Goal: Task Accomplishment & Management: Use online tool/utility

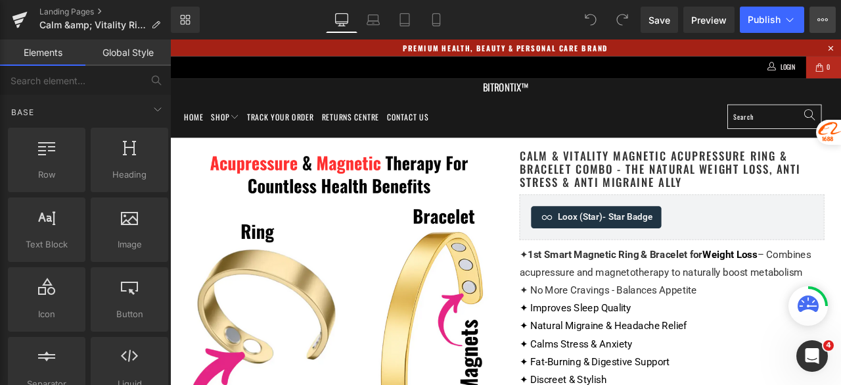
click at [835, 20] on button "View Live Page View with current Template Save Template to Library Schedule Pub…" at bounding box center [823, 20] width 26 height 26
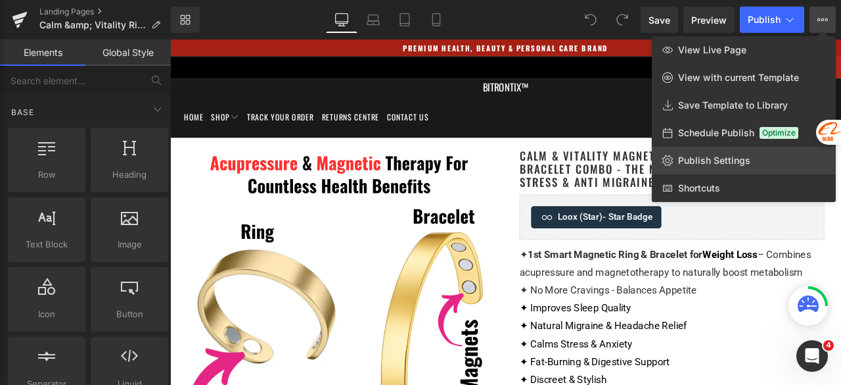
click at [754, 162] on link "Publish Settings" at bounding box center [744, 161] width 184 height 28
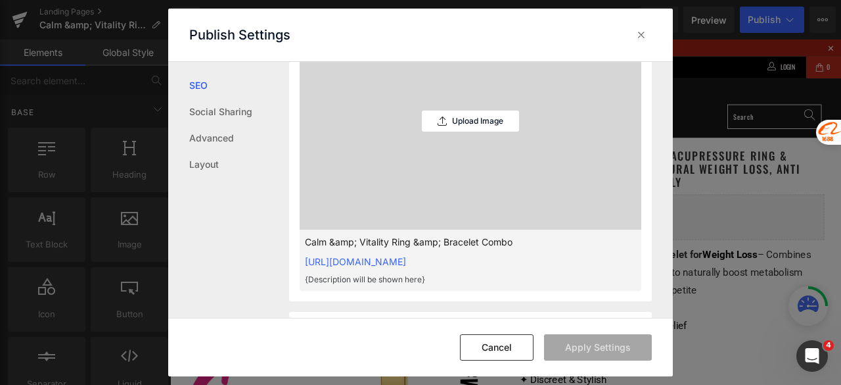
scroll to position [461, 0]
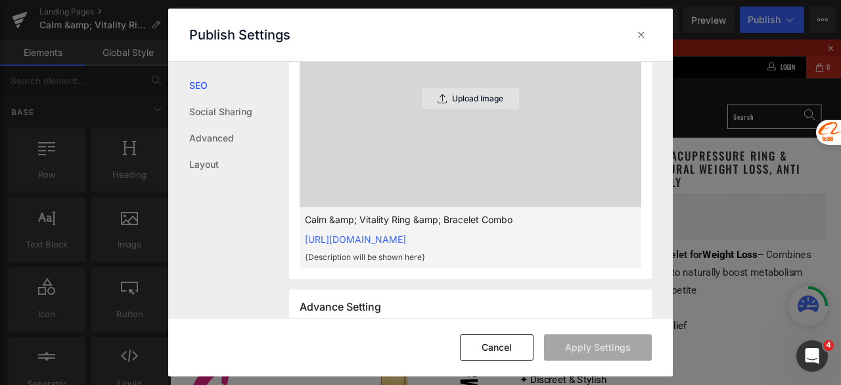
click at [462, 98] on p "Upload Image" at bounding box center [477, 98] width 51 height 9
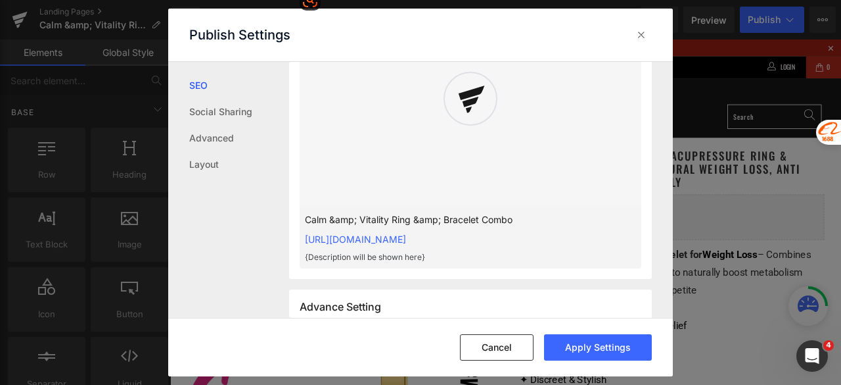
click at [500, 151] on div at bounding box center [471, 98] width 342 height 217
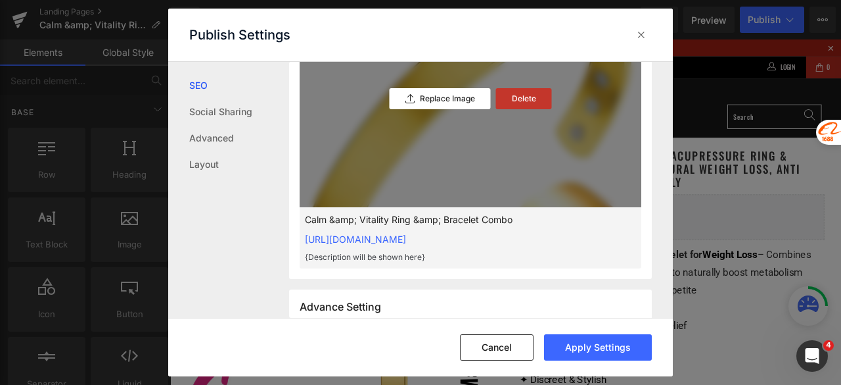
click at [515, 98] on p "Delete" at bounding box center [524, 98] width 24 height 9
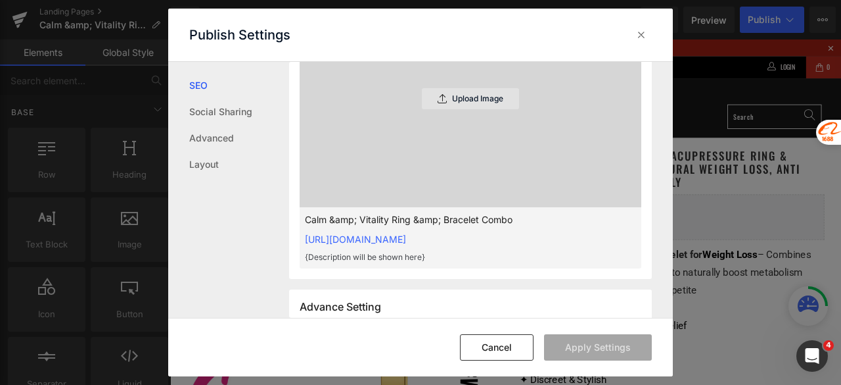
click at [472, 97] on p "Upload Image" at bounding box center [477, 98] width 51 height 9
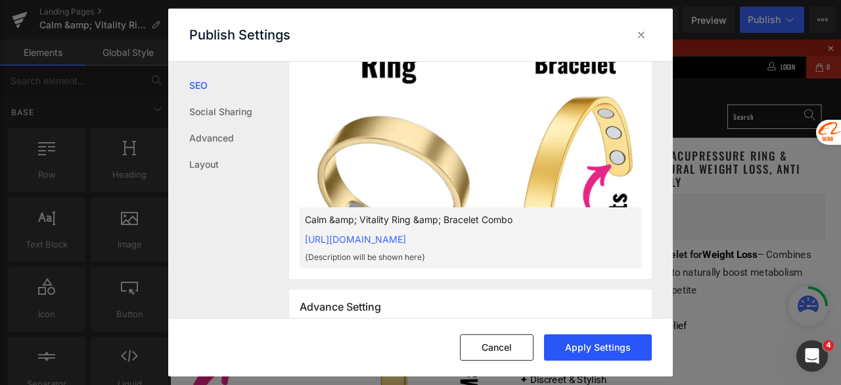
click at [577, 342] on button "Apply Settings" at bounding box center [598, 347] width 108 height 26
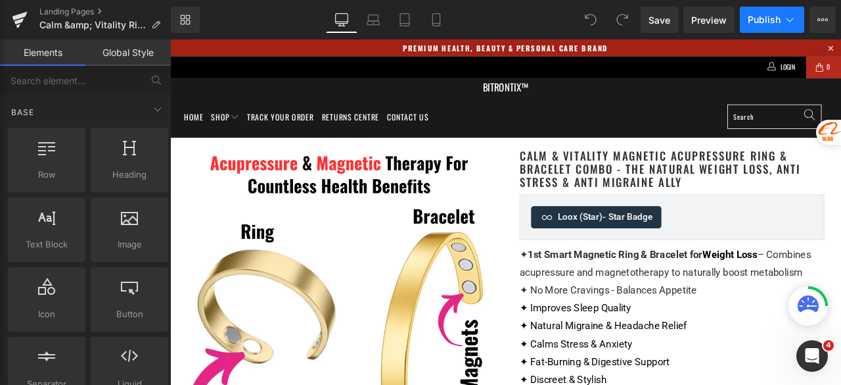
click at [751, 26] on button "Publish" at bounding box center [772, 20] width 64 height 26
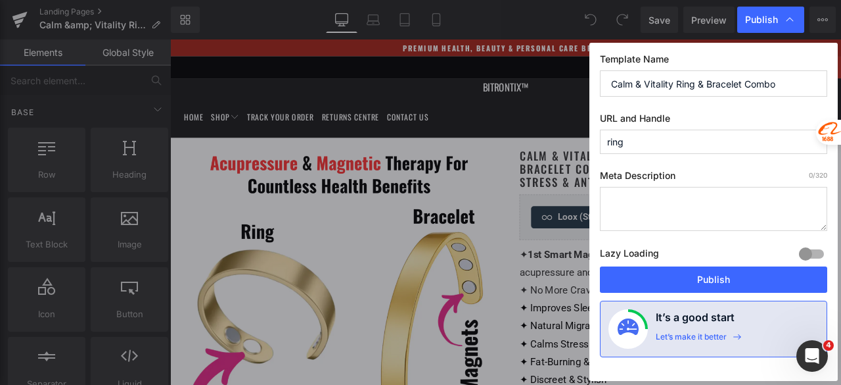
click at [596, 153] on div "Template Name Calm & Vitality Ring & Bracelet Combo URL and Handle ring Meta De…" at bounding box center [714, 212] width 248 height 338
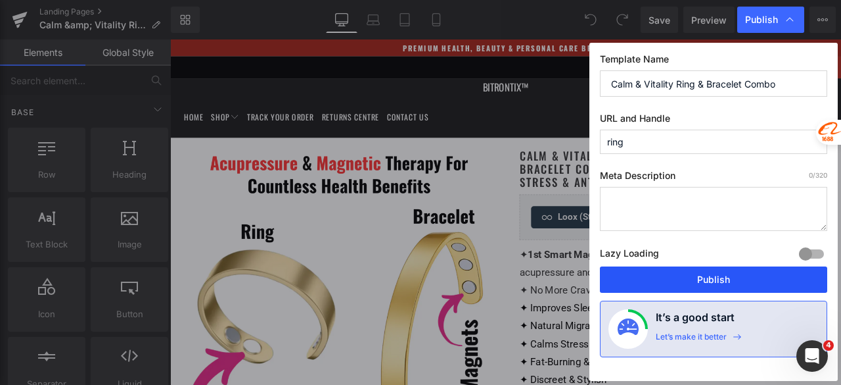
click at [684, 277] on button "Publish" at bounding box center [713, 279] width 227 height 26
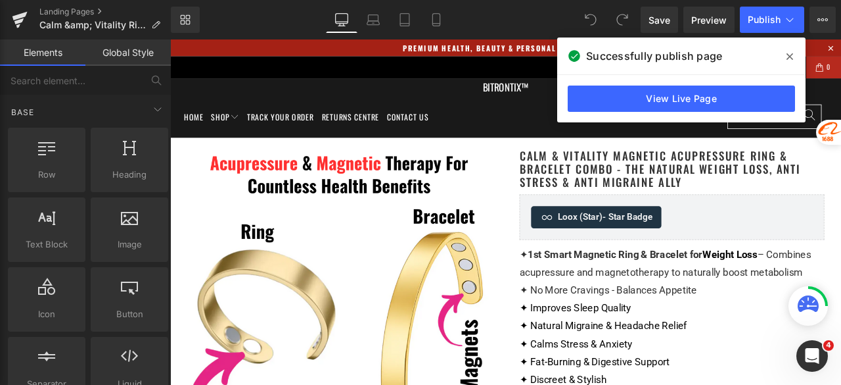
click at [784, 51] on span at bounding box center [790, 56] width 21 height 21
